Goal: Information Seeking & Learning: Learn about a topic

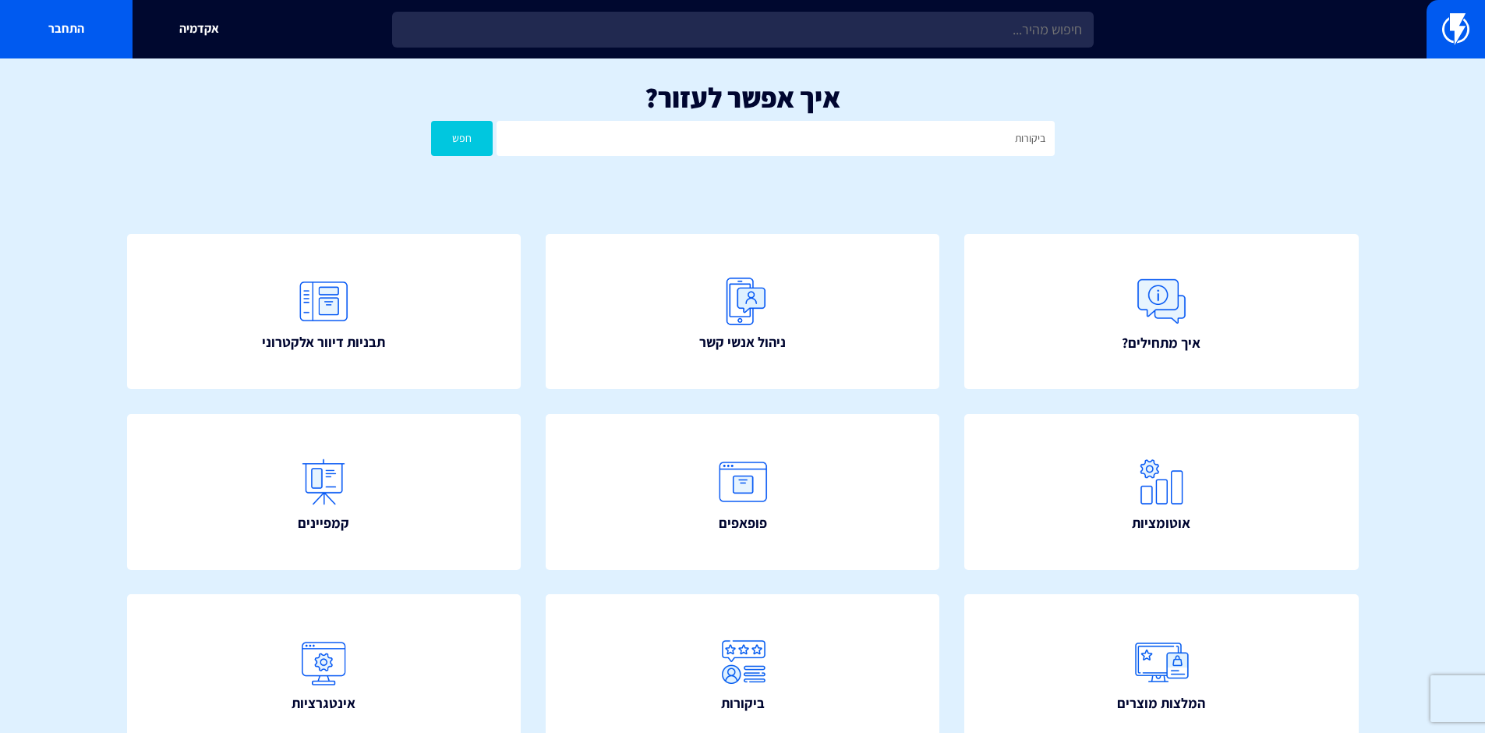
click at [431, 121] on button "חפש" at bounding box center [462, 138] width 62 height 35
click at [811, 145] on input "ביקורות" at bounding box center [775, 138] width 557 height 35
click at [811, 144] on input "ביקורות" at bounding box center [775, 138] width 557 height 35
type input "ייבוא"
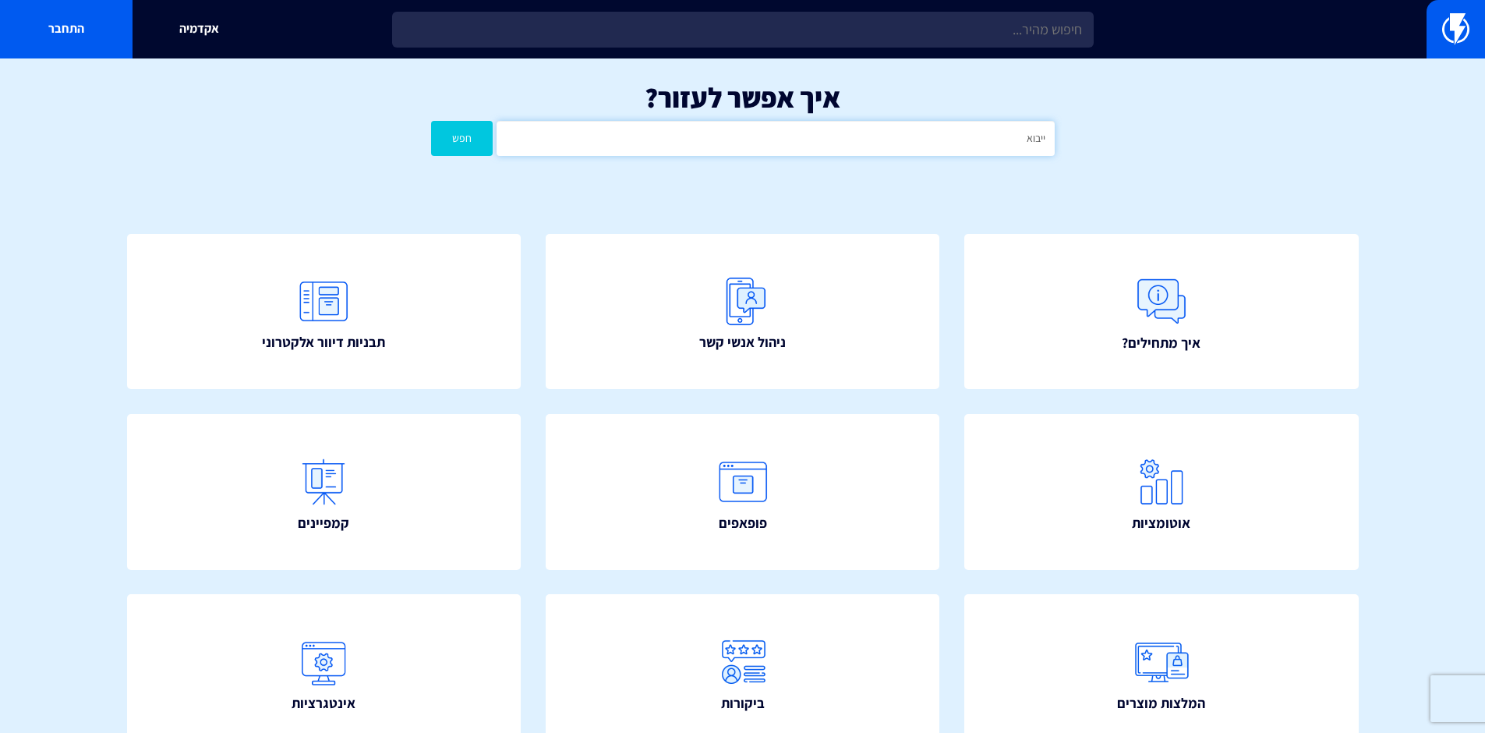
click at [431, 121] on button "חפש" at bounding box center [462, 138] width 62 height 35
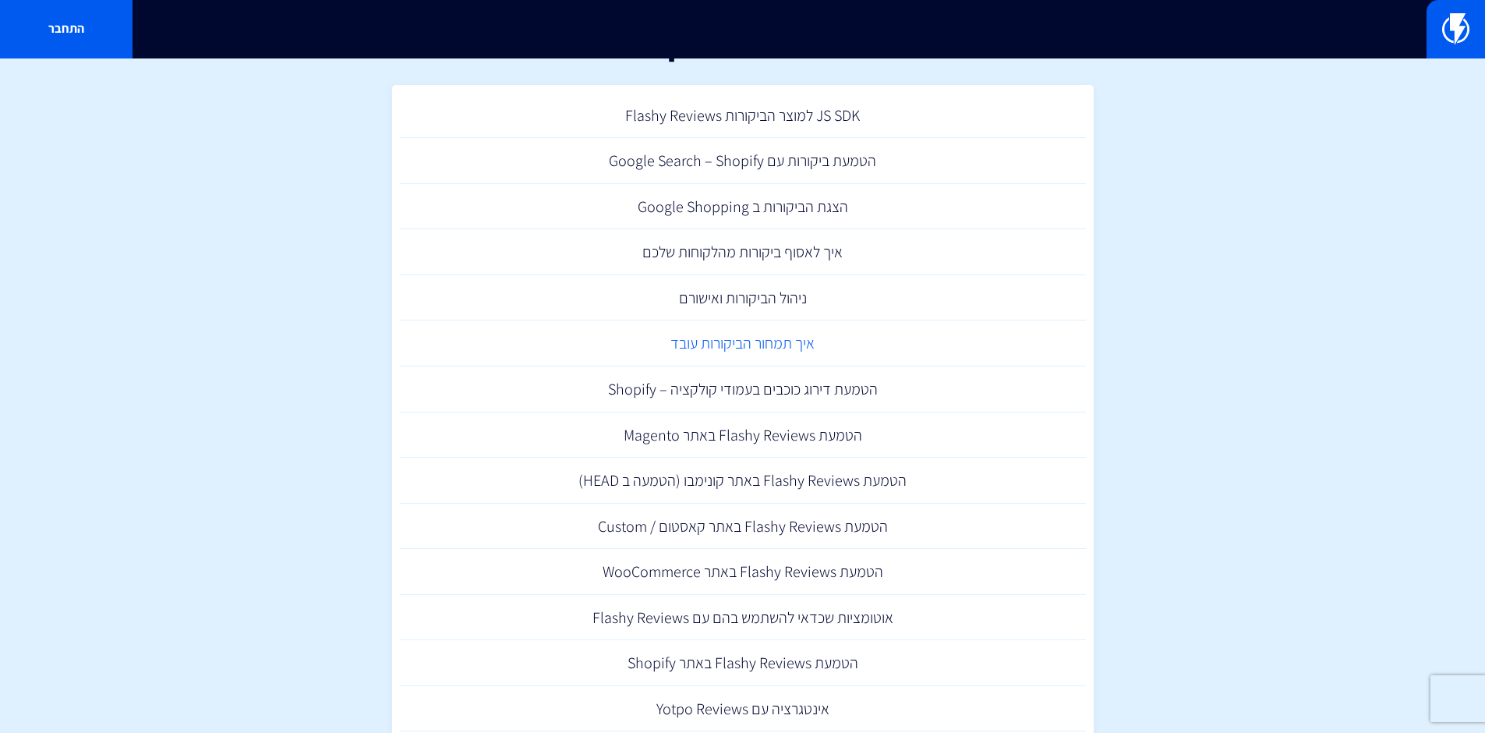
scroll to position [21, 0]
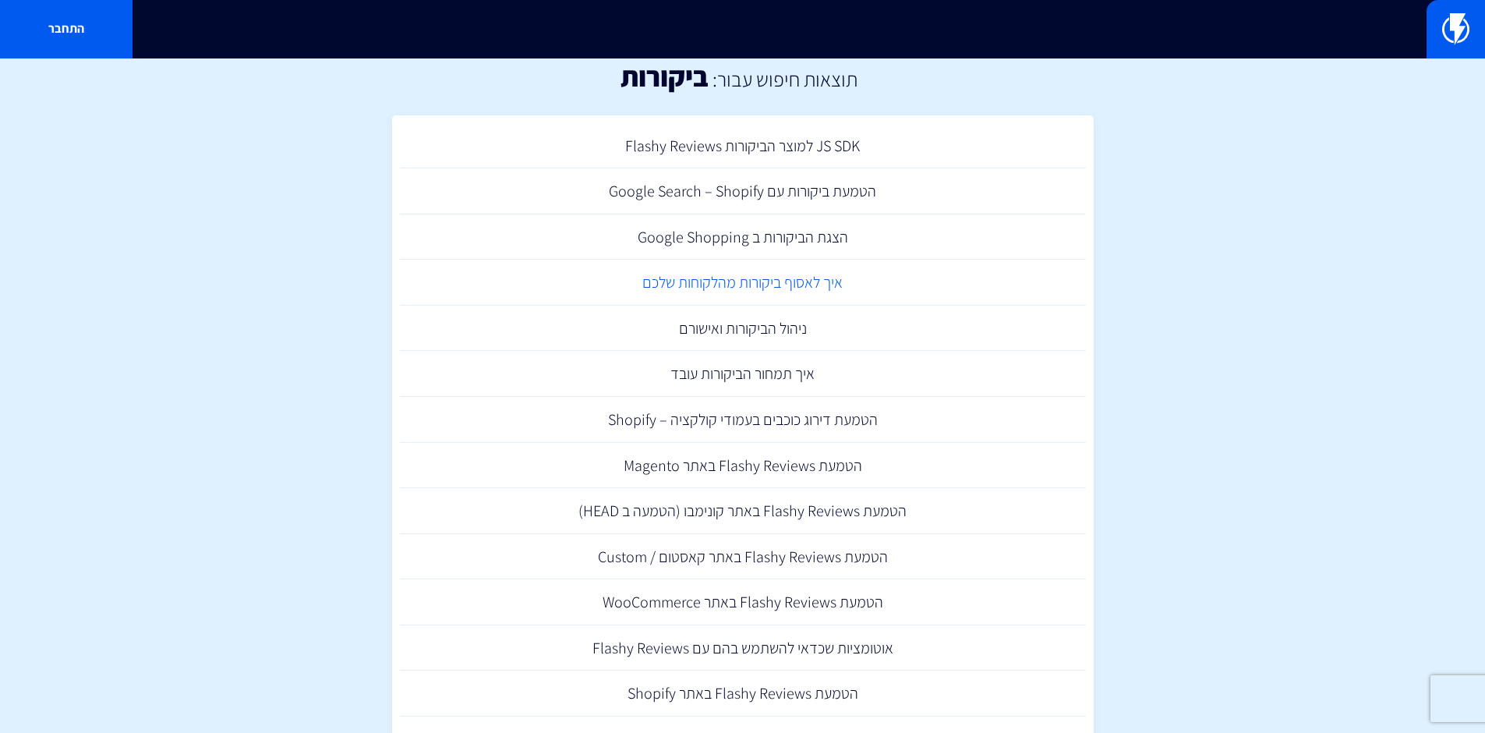
click at [829, 287] on link "איך לאסוף ביקורות מהלקוחות שלכם" at bounding box center [743, 283] width 686 height 46
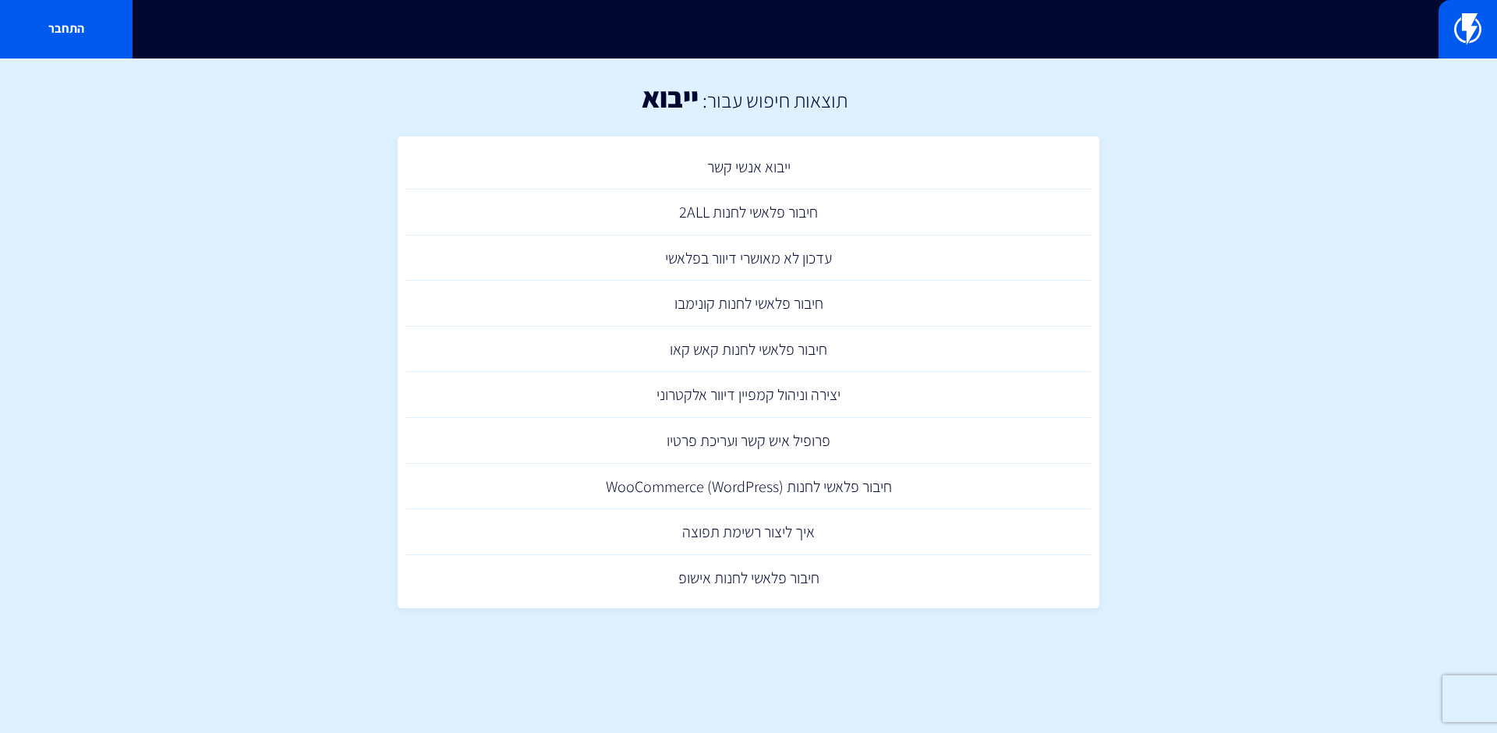
drag, startPoint x: 1256, startPoint y: 330, endPoint x: 1230, endPoint y: 310, distance: 32.3
click at [1256, 330] on section "תוצאות חיפוש עבור: ייבוא ייבוא אנשי קשר חיבור פלאשי לחנות 2ALL עדכון לא מאושרי …" at bounding box center [748, 352] width 1497 height 589
